Goal: Navigation & Orientation: Find specific page/section

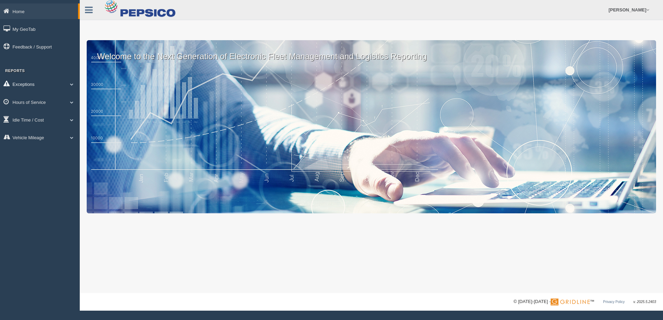
click at [75, 85] on span at bounding box center [71, 83] width 9 height 3
click at [70, 156] on link "Hours of Service" at bounding box center [40, 152] width 80 height 16
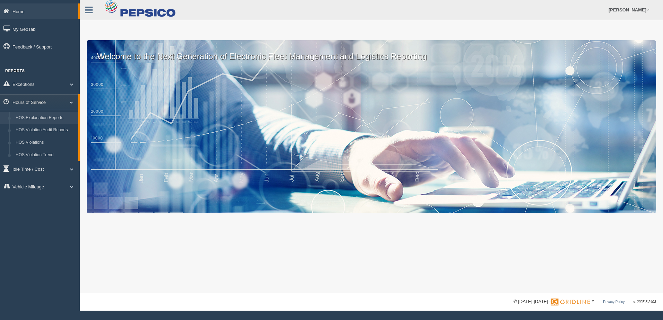
click at [56, 115] on link "HOS Explanation Reports" at bounding box center [45, 118] width 66 height 12
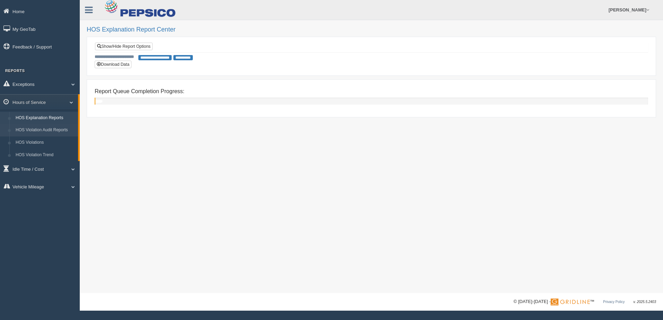
click at [32, 131] on link "HOS Violation Audit Reports" at bounding box center [45, 130] width 66 height 12
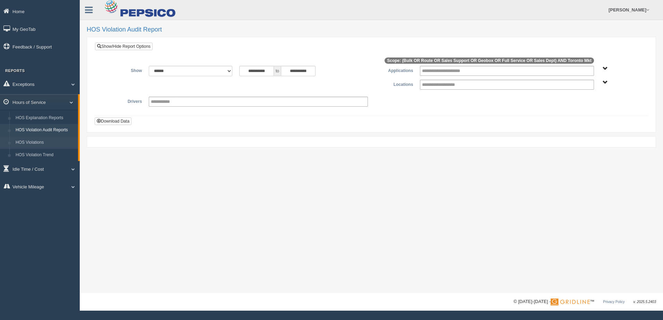
click at [45, 144] on link "HOS Violations" at bounding box center [45, 143] width 66 height 12
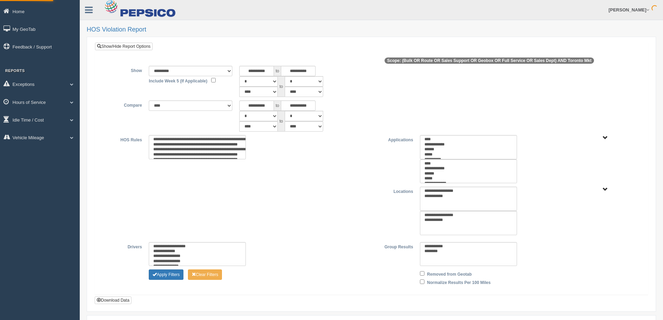
type input "*********"
type input "********"
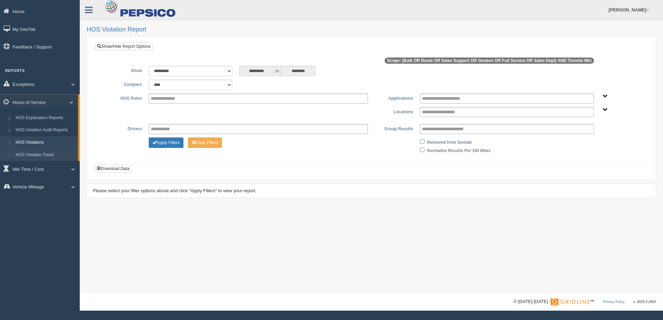
click at [50, 155] on link "HOS Violation Trend" at bounding box center [45, 155] width 66 height 12
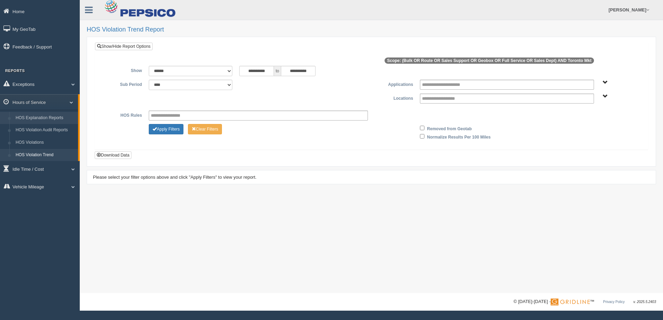
click at [43, 121] on link "HOS Explanation Reports" at bounding box center [45, 118] width 66 height 12
click at [73, 84] on span at bounding box center [70, 83] width 9 height 3
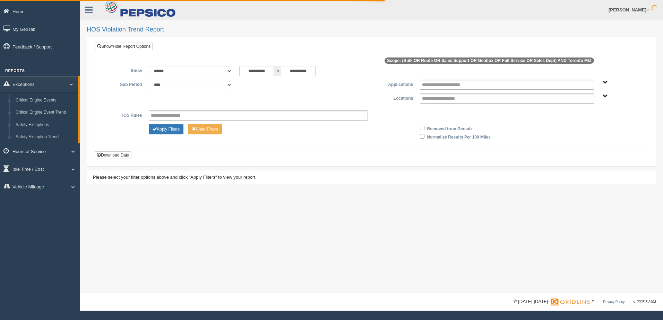
click at [75, 151] on span at bounding box center [70, 151] width 9 height 3
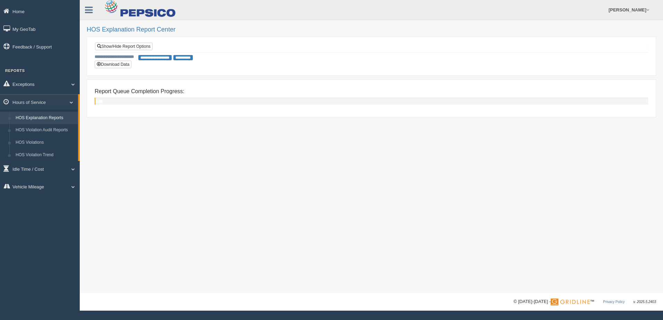
click at [50, 116] on link "HOS Explanation Reports" at bounding box center [45, 118] width 66 height 12
